Goal: Transaction & Acquisition: Purchase product/service

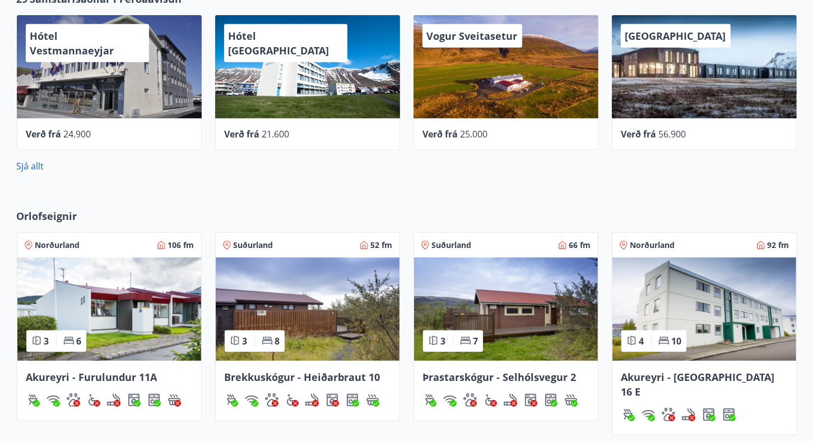
scroll to position [505, 0]
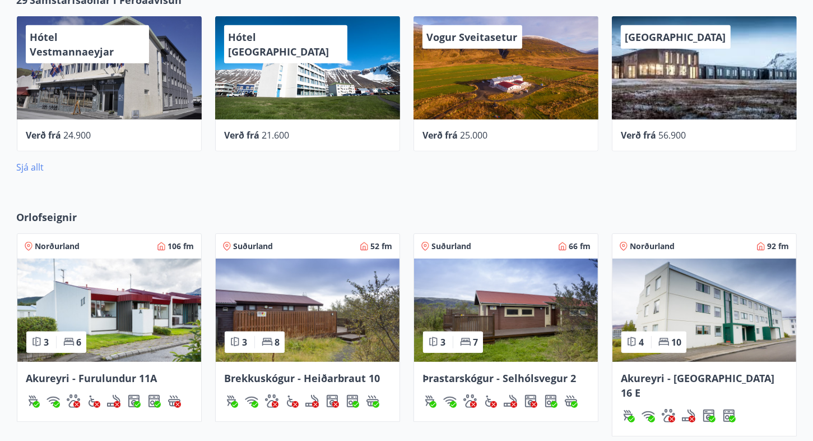
click at [36, 167] on link "Sjá allt" at bounding box center [30, 167] width 27 height 12
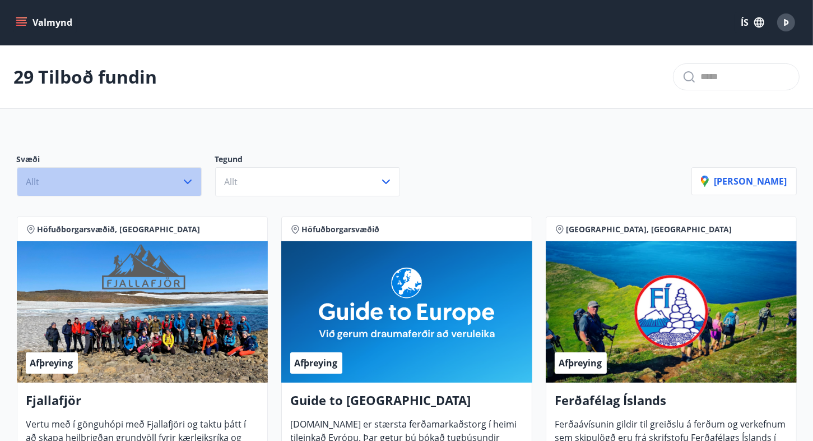
click at [185, 178] on icon "button" at bounding box center [187, 181] width 13 height 13
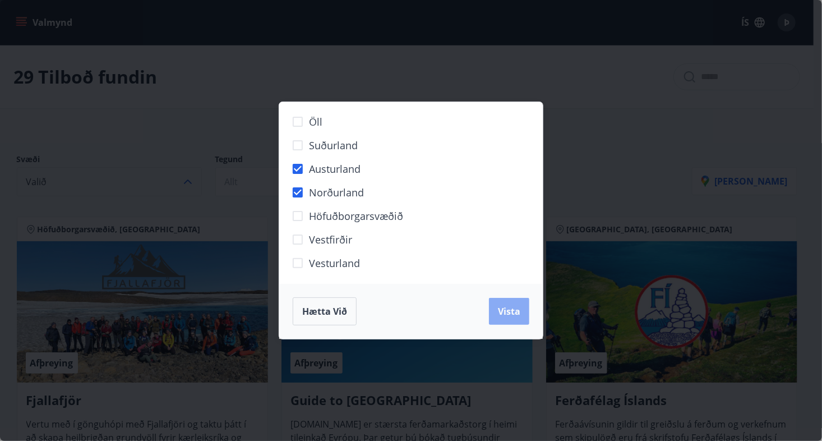
click at [514, 311] on span "Vista" at bounding box center [509, 311] width 22 height 12
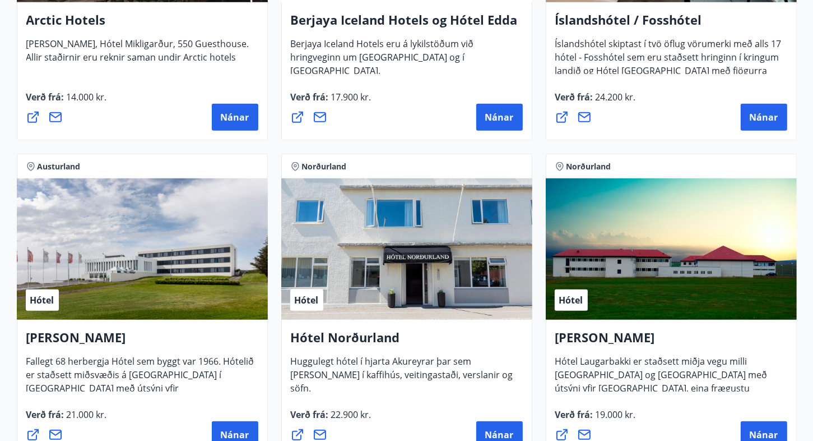
scroll to position [785, 0]
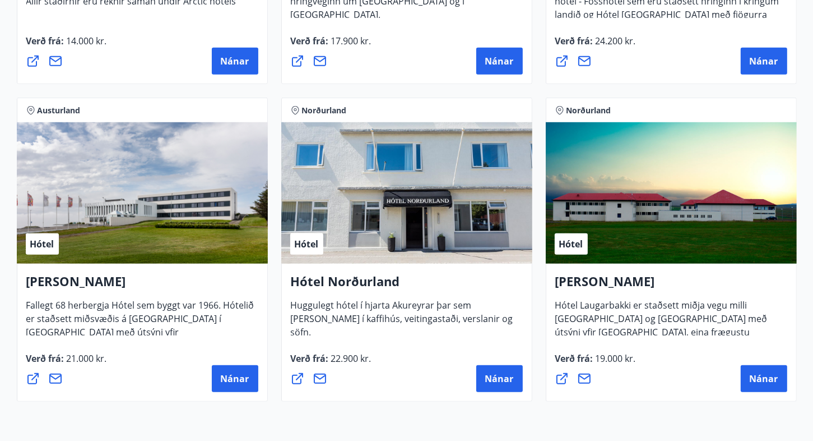
click at [584, 372] on icon at bounding box center [584, 378] width 13 height 13
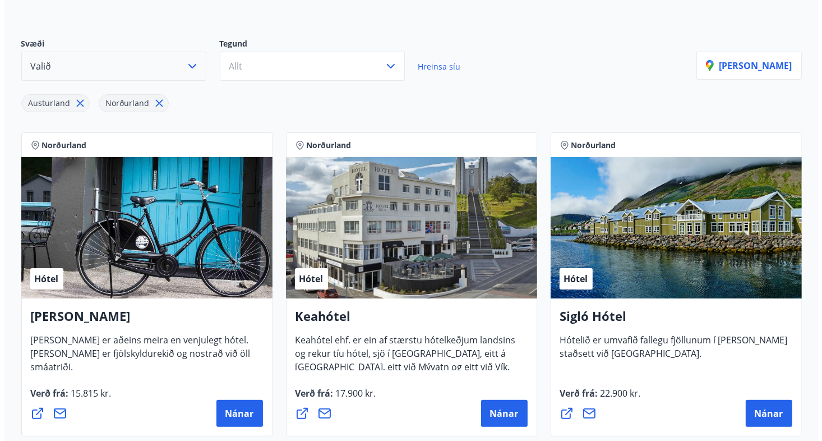
scroll to position [105, 0]
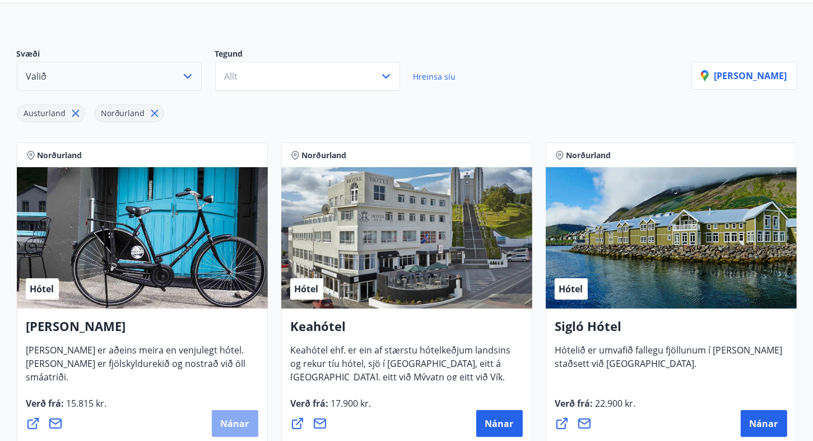
click at [231, 414] on button "Nánar" at bounding box center [235, 423] width 47 height 27
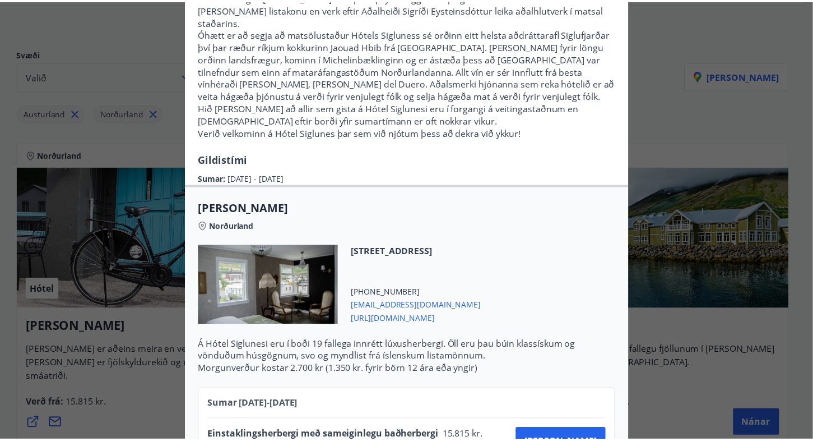
scroll to position [0, 0]
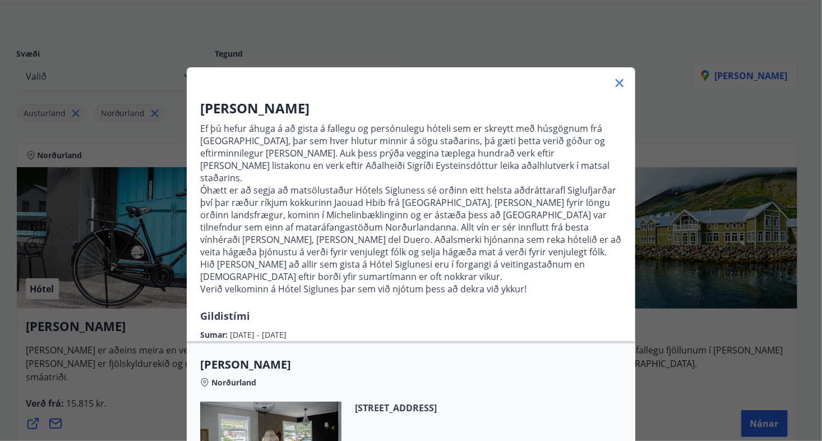
click at [613, 78] on icon at bounding box center [619, 82] width 13 height 13
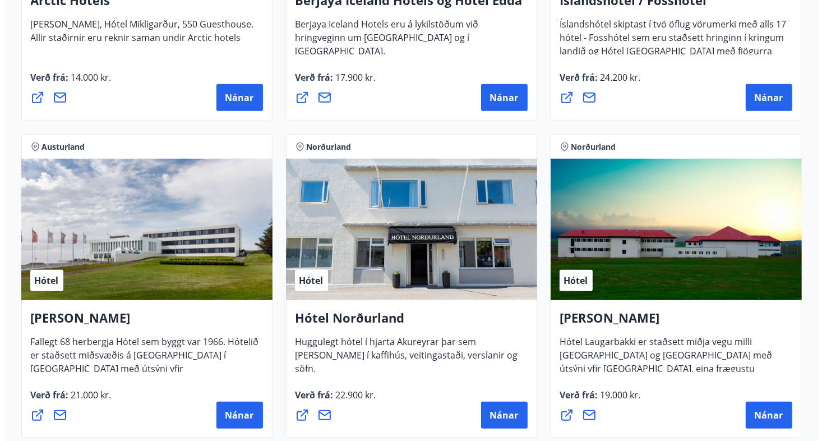
scroll to position [778, 0]
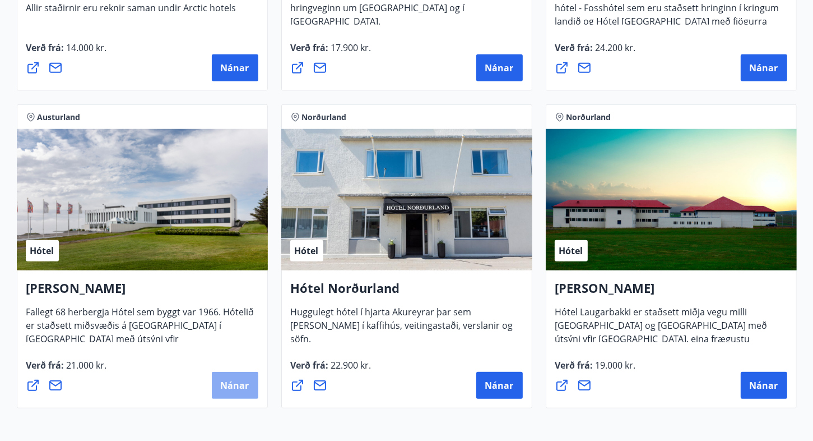
click at [240, 380] on span "Nánar" at bounding box center [235, 385] width 29 height 12
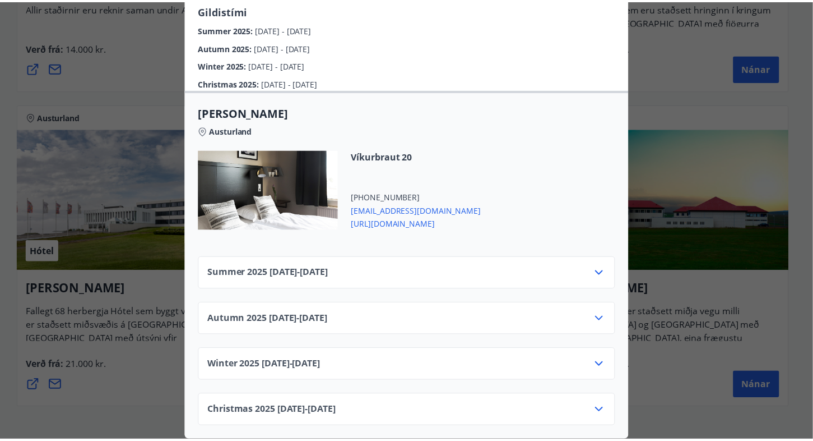
scroll to position [349, 0]
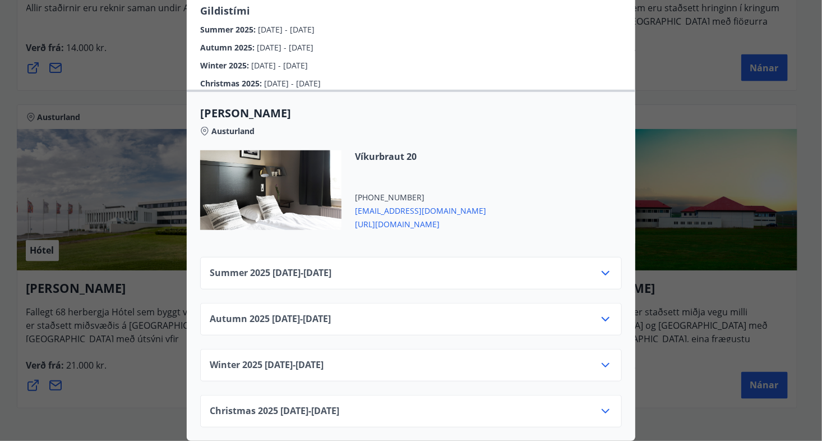
click at [600, 266] on icon at bounding box center [605, 272] width 13 height 13
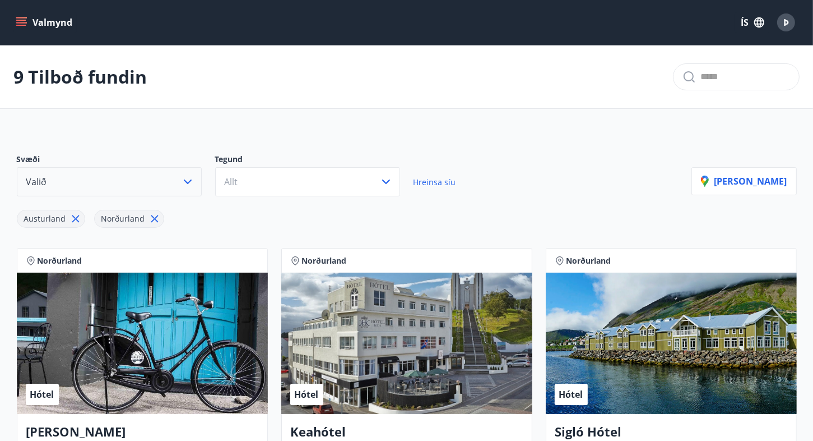
scroll to position [0, 0]
click at [22, 17] on icon "menu" at bounding box center [22, 17] width 12 height 1
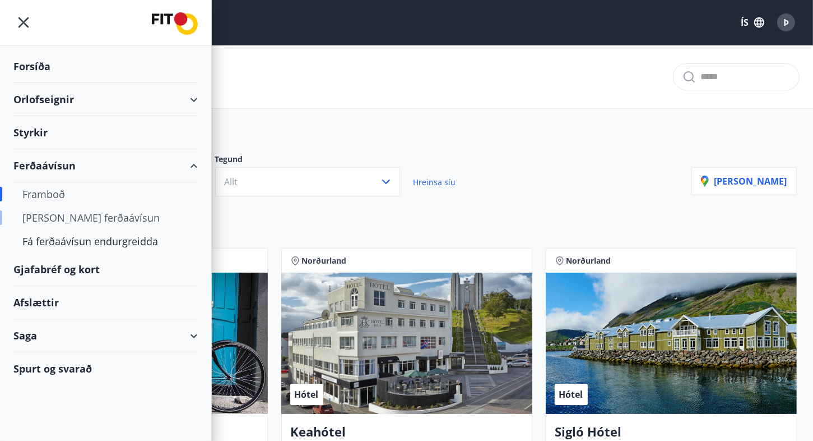
click at [98, 212] on div "[PERSON_NAME] ferðaávísun" at bounding box center [105, 218] width 166 height 24
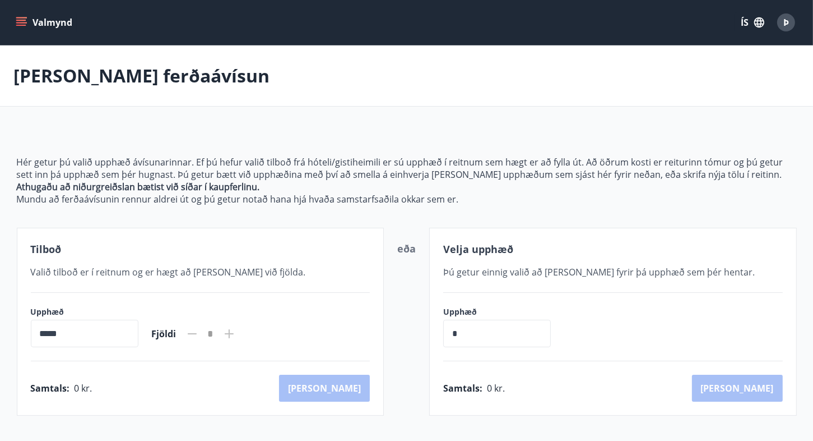
click at [459, 331] on input "*" at bounding box center [497, 333] width 108 height 27
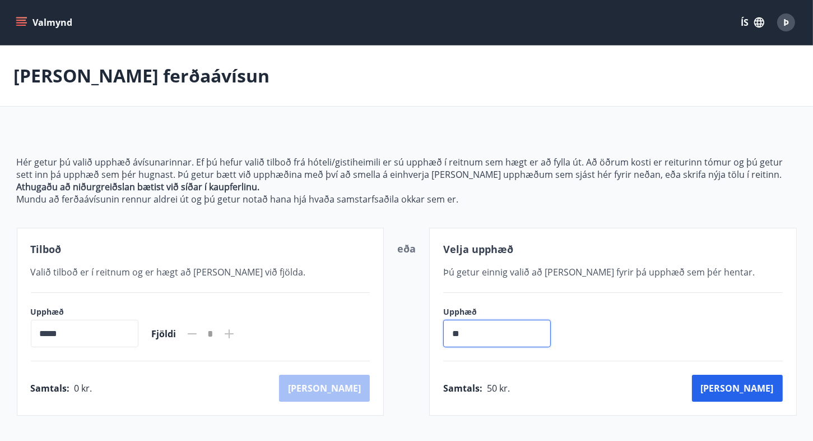
type input "*"
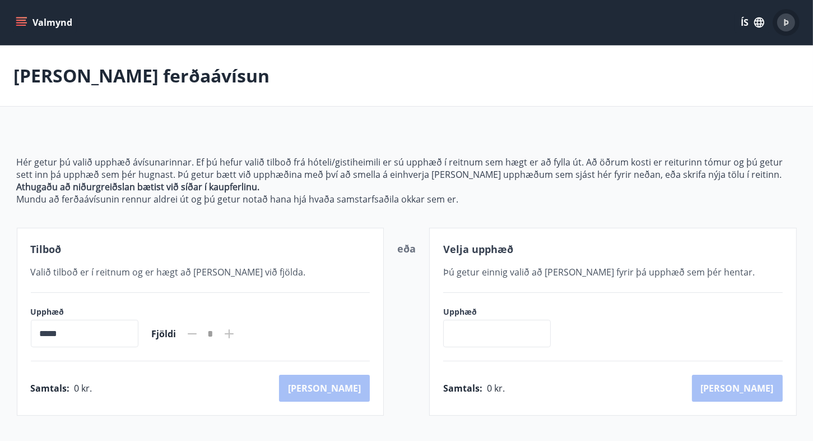
click at [787, 20] on span "Þ" at bounding box center [787, 22] width 6 height 12
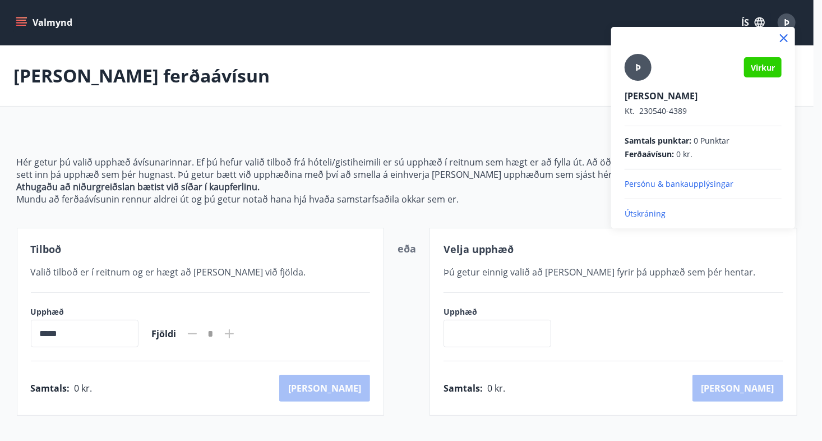
click at [315, 92] on div at bounding box center [411, 220] width 822 height 441
